Goal: Information Seeking & Learning: Learn about a topic

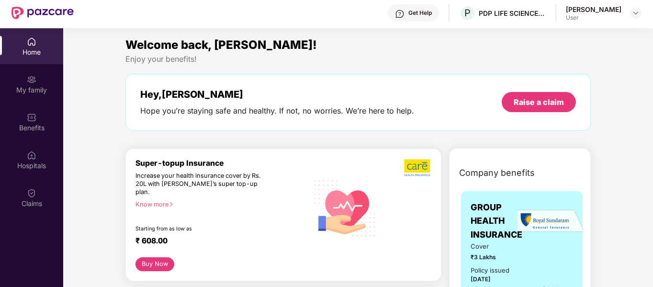
scroll to position [96, 0]
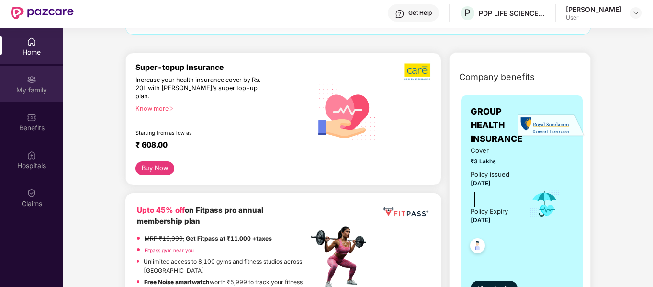
click at [33, 94] on div "My family" at bounding box center [31, 90] width 63 height 10
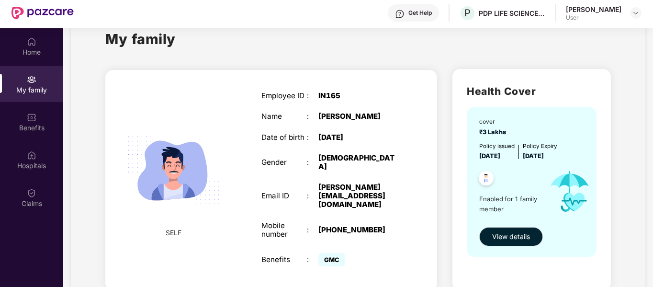
scroll to position [41, 0]
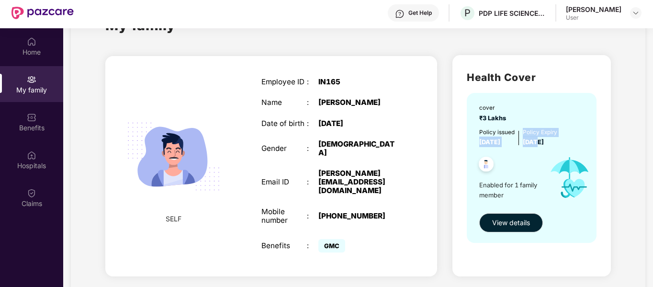
drag, startPoint x: 474, startPoint y: 141, endPoint x: 541, endPoint y: 145, distance: 66.6
click at [541, 145] on div "cover ₹3 Lakhs Policy issued [DATE] Policy Expiry [DATE] Enabled for 1 family m…" at bounding box center [532, 167] width 130 height 149
click at [541, 145] on span "[DATE]" at bounding box center [533, 141] width 21 height 7
click at [525, 215] on button "View details" at bounding box center [511, 222] width 64 height 19
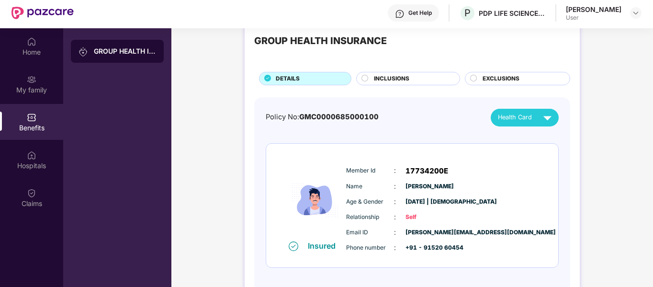
scroll to position [37, 0]
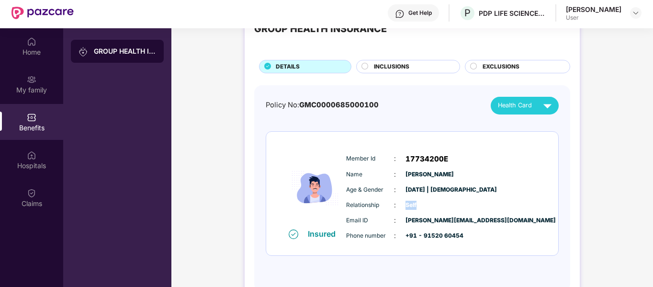
drag, startPoint x: 406, startPoint y: 204, endPoint x: 427, endPoint y: 204, distance: 21.5
click at [427, 204] on span "Self" at bounding box center [429, 205] width 48 height 9
click at [389, 66] on span "INCLUSIONS" at bounding box center [391, 66] width 35 height 9
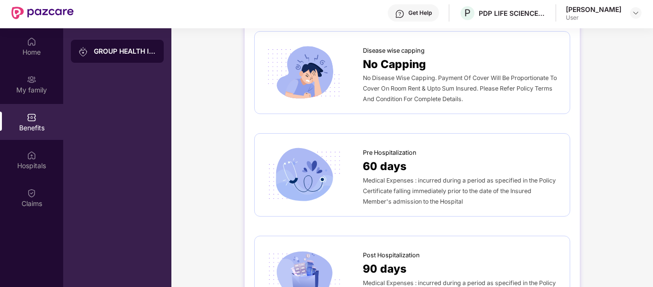
scroll to position [0, 0]
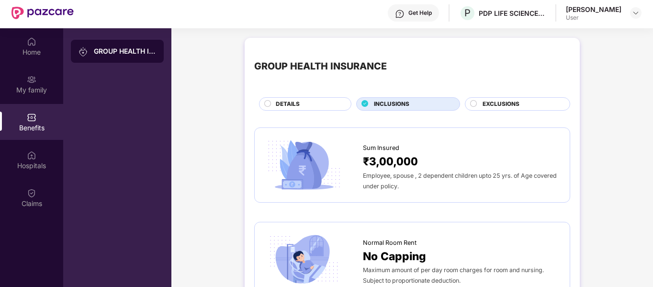
click at [510, 106] on span "EXCLUSIONS" at bounding box center [500, 104] width 37 height 9
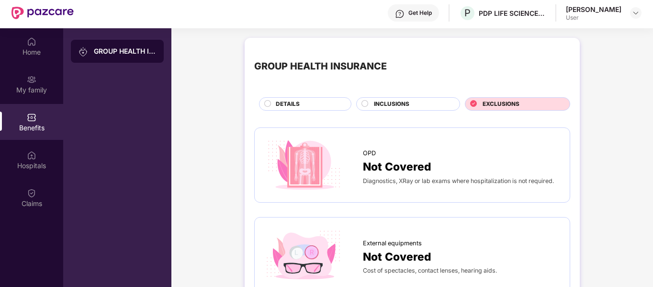
click at [300, 102] on div "DETAILS" at bounding box center [308, 105] width 75 height 11
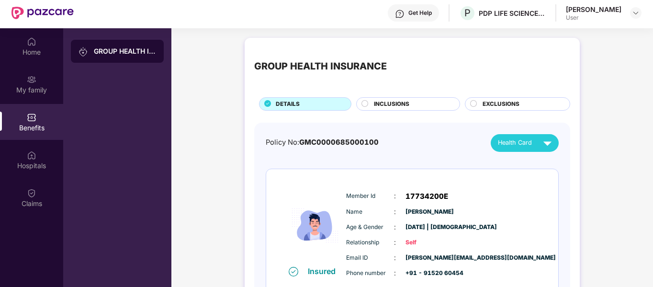
scroll to position [37, 0]
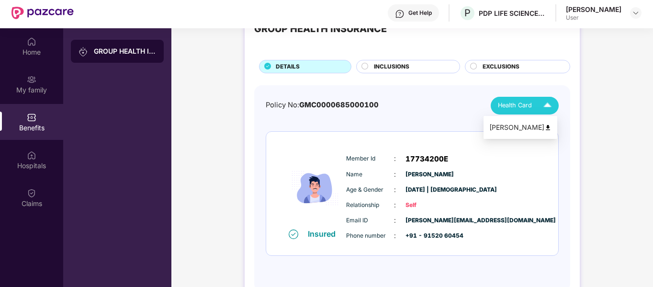
click at [504, 100] on span "Health Card" at bounding box center [515, 105] width 34 height 10
click at [525, 127] on div "Policy No: GMC0000685000100 Health Card Insured Member Id : 17734200E Name : [P…" at bounding box center [412, 184] width 293 height 174
click at [526, 101] on span "Health Card" at bounding box center [515, 105] width 34 height 10
click at [539, 124] on div "[PERSON_NAME]" at bounding box center [520, 127] width 62 height 11
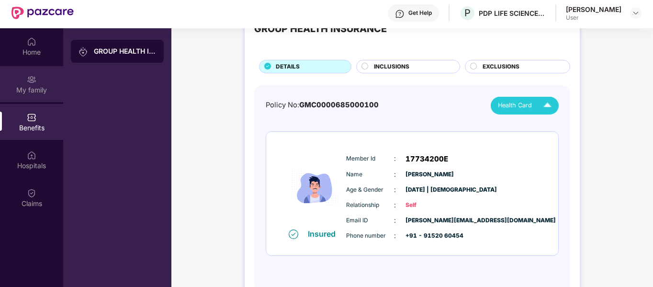
click at [35, 96] on div "My family" at bounding box center [31, 84] width 63 height 36
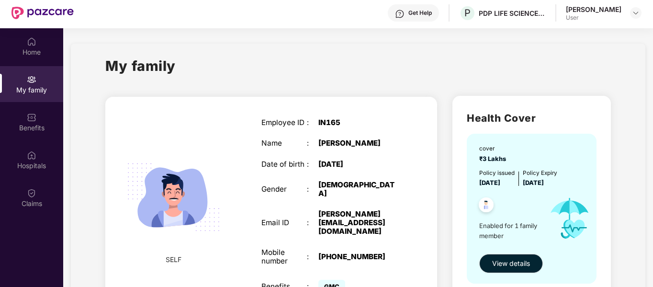
scroll to position [41, 0]
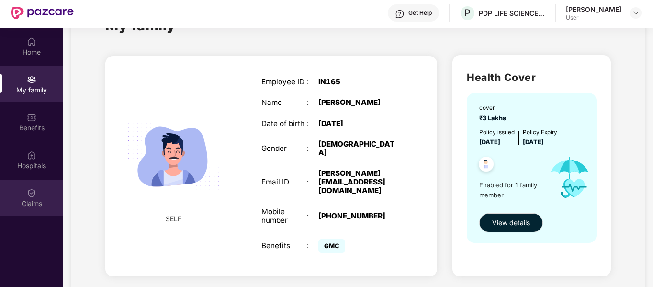
click at [45, 195] on div "Claims" at bounding box center [31, 197] width 63 height 36
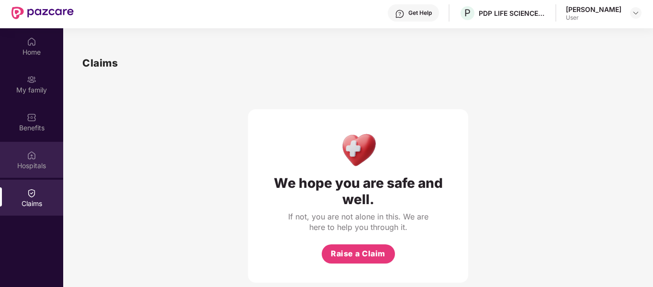
click at [35, 166] on div "Hospitals" at bounding box center [31, 166] width 63 height 10
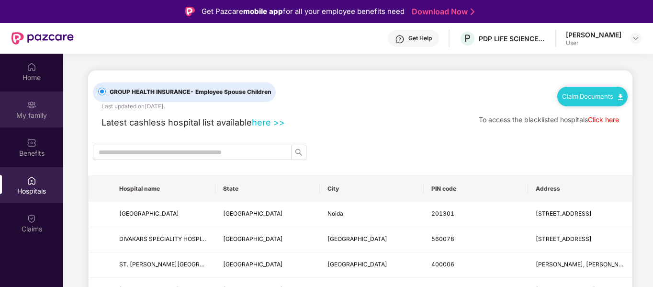
click at [24, 109] on div "My family" at bounding box center [31, 109] width 63 height 36
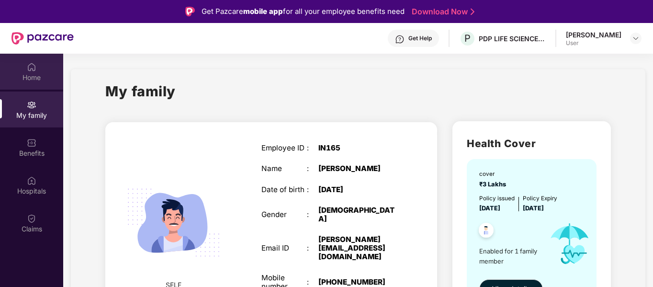
click at [30, 76] on div "Home" at bounding box center [31, 78] width 63 height 10
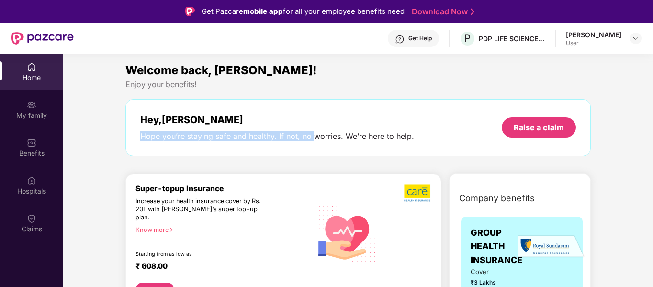
drag, startPoint x: 141, startPoint y: 139, endPoint x: 339, endPoint y: 154, distance: 198.7
click at [337, 154] on div "Hey, [PERSON_NAME] Hope you’re staying safe and healthy. If not, no worries. We…" at bounding box center [357, 127] width 465 height 57
click at [339, 154] on div "Hey, [PERSON_NAME] Hope you’re staying safe and healthy. If not, no worries. We…" at bounding box center [357, 127] width 465 height 57
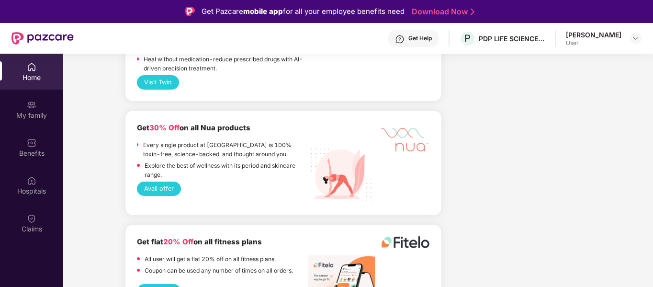
scroll to position [1436, 0]
